Goal: Transaction & Acquisition: Purchase product/service

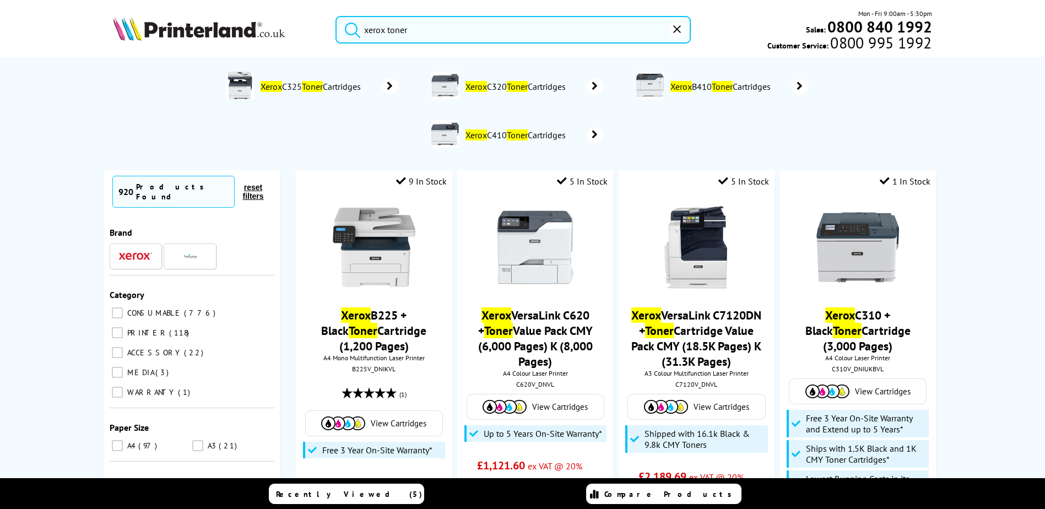
drag, startPoint x: 432, startPoint y: 35, endPoint x: 340, endPoint y: 30, distance: 92.1
click at [331, 25] on div "xerox toner" at bounding box center [506, 30] width 369 height 28
paste input "M404n"
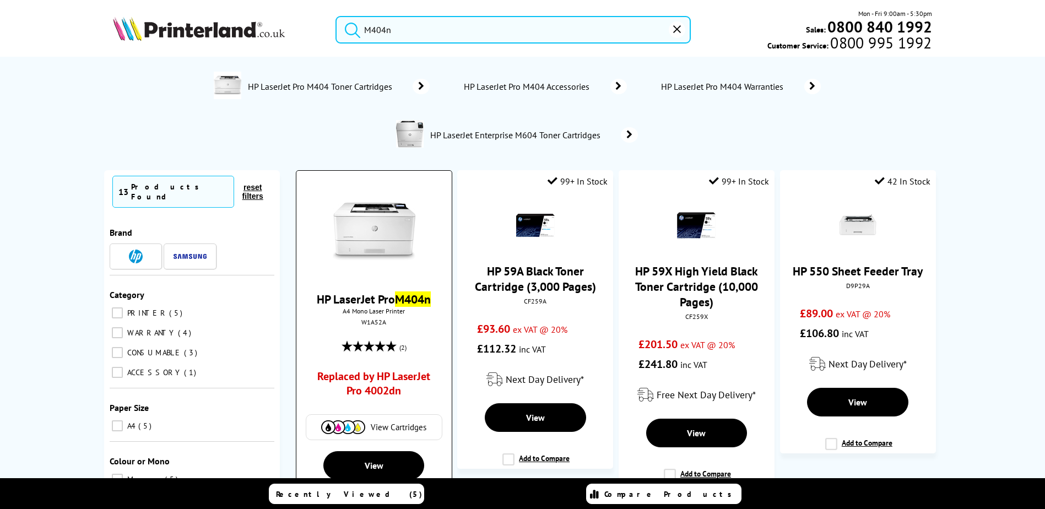
type input "M404n"
click at [400, 369] on link "Replaced by HP LaserJet Pro 4002dn" at bounding box center [373, 386] width 115 height 34
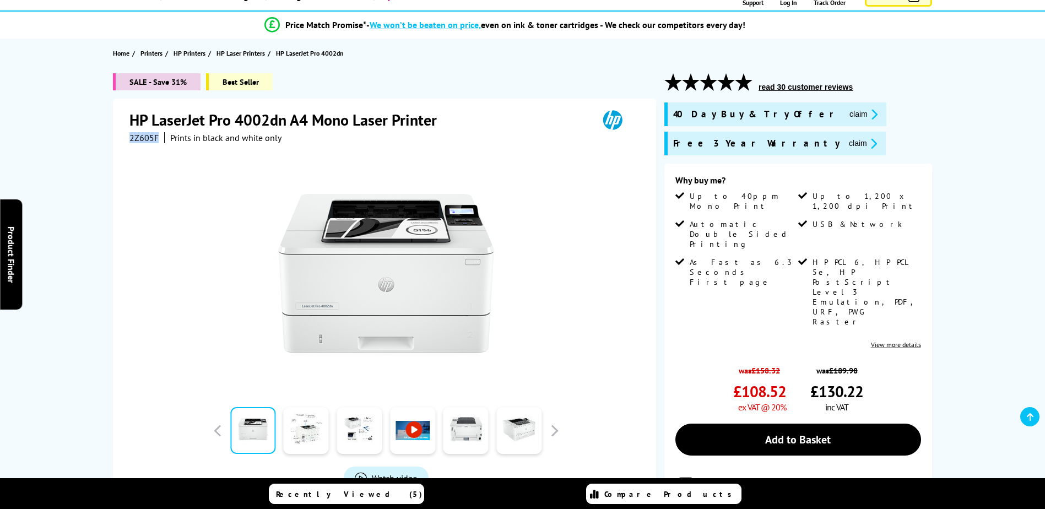
drag, startPoint x: 159, startPoint y: 139, endPoint x: 127, endPoint y: 137, distance: 31.5
click at [127, 137] on div "HP LaserJet Pro 4002dn A4 Mono Laser Printer 2Z605F Prints in black and white o…" at bounding box center [384, 336] width 543 height 475
copy span "2Z605F"
